Goal: Find specific page/section: Find specific page/section

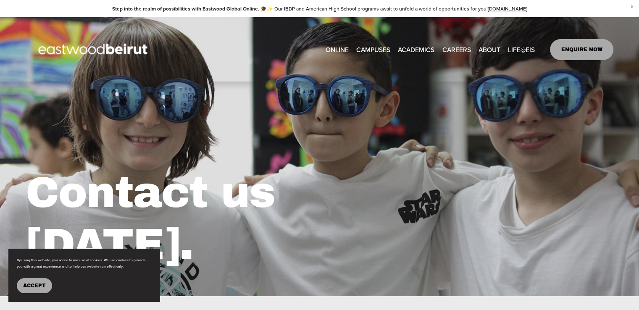
click at [461, 47] on link "CAREERS" at bounding box center [456, 49] width 29 height 13
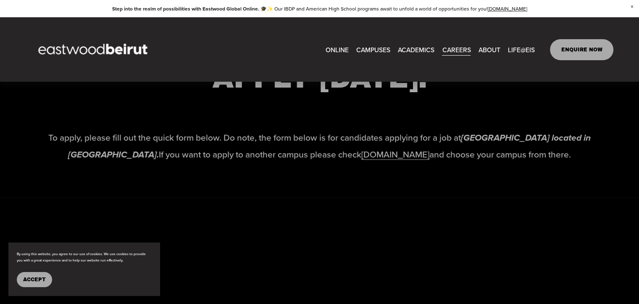
scroll to position [1184, 0]
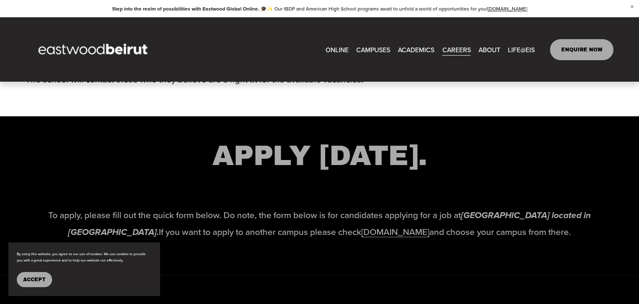
click at [360, 160] on h2 "APPLY [DATE]." at bounding box center [320, 155] width 588 height 37
click at [387, 237] on link "[DOMAIN_NAME]" at bounding box center [396, 231] width 68 height 13
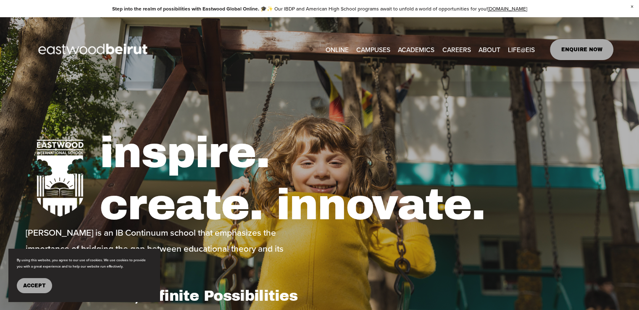
click at [457, 48] on link "CAREERS" at bounding box center [456, 49] width 29 height 13
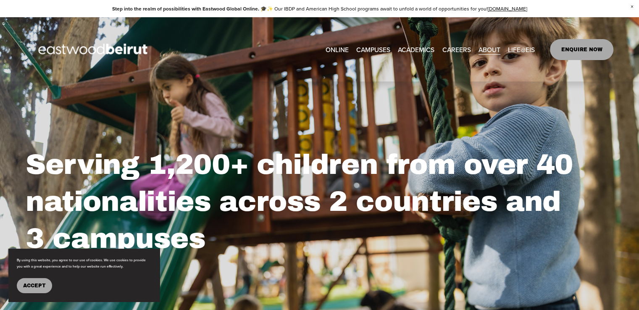
click at [451, 47] on link "CAREERS" at bounding box center [456, 49] width 29 height 13
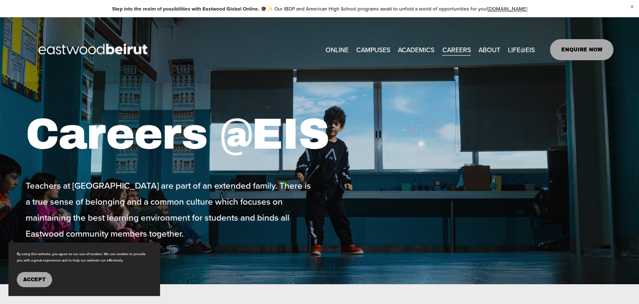
click at [451, 48] on link "CAREERS" at bounding box center [456, 49] width 29 height 13
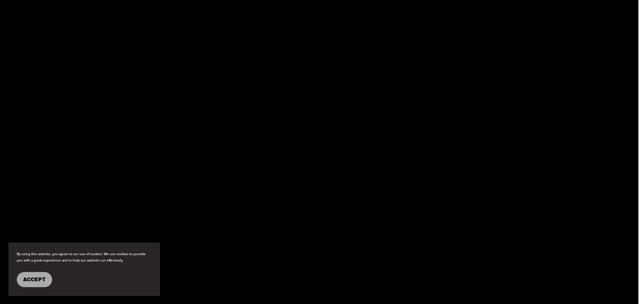
scroll to position [1502, 0]
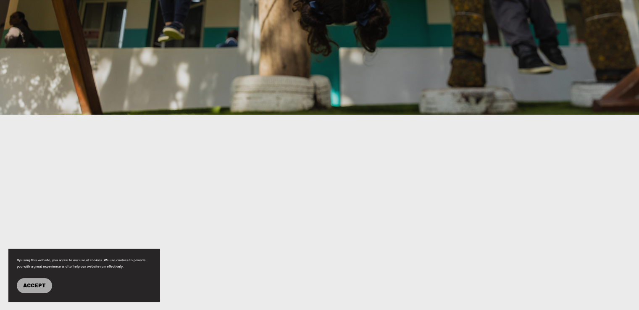
scroll to position [242, 0]
